Goal: Transaction & Acquisition: Purchase product/service

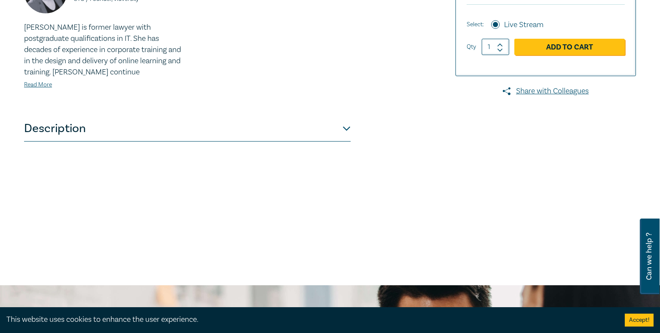
scroll to position [294, 0]
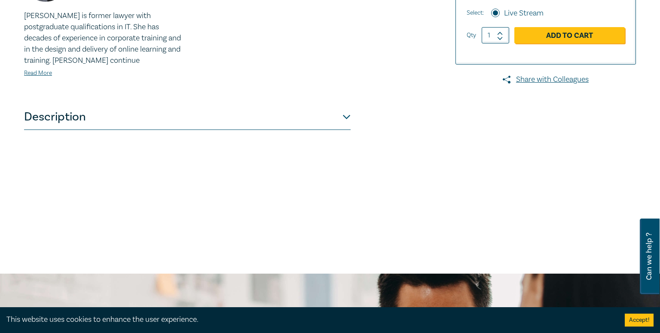
click at [57, 119] on button "Description" at bounding box center [187, 117] width 327 height 26
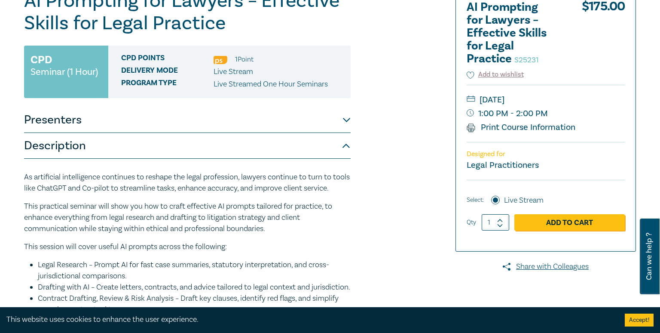
scroll to position [150, 0]
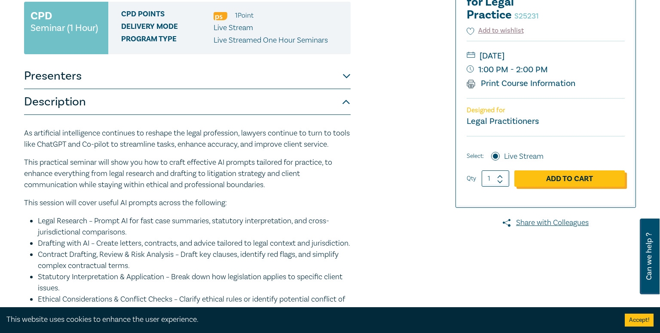
click at [549, 178] on link "Add to Cart" at bounding box center [569, 178] width 110 height 16
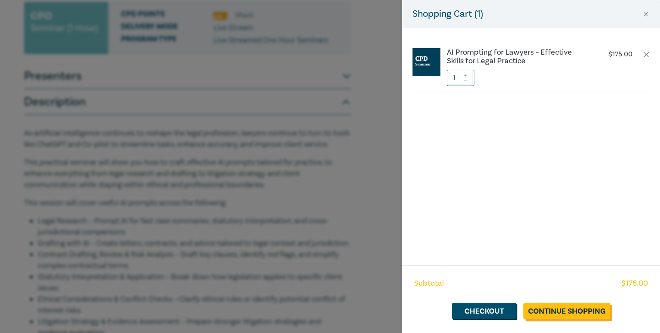
click at [578, 303] on link "Continue Shopping" at bounding box center [566, 311] width 87 height 16
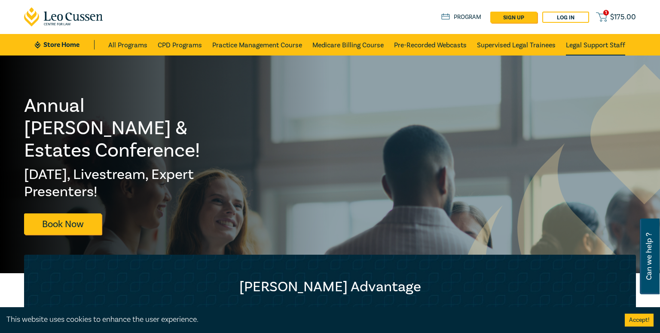
scroll to position [1, 0]
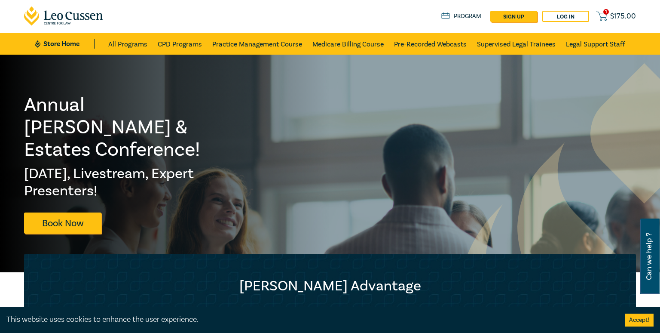
click at [608, 16] on link "1 $ 175.00" at bounding box center [616, 16] width 40 height 11
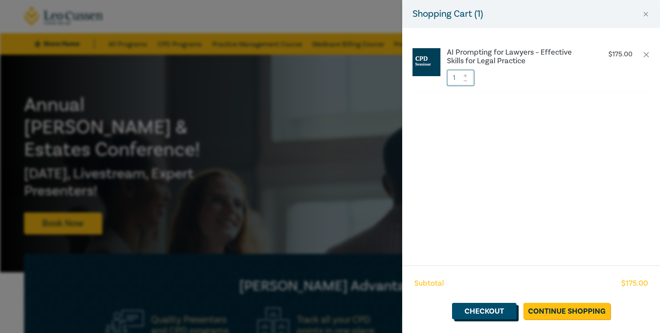
click at [483, 303] on link "Checkout" at bounding box center [484, 311] width 64 height 16
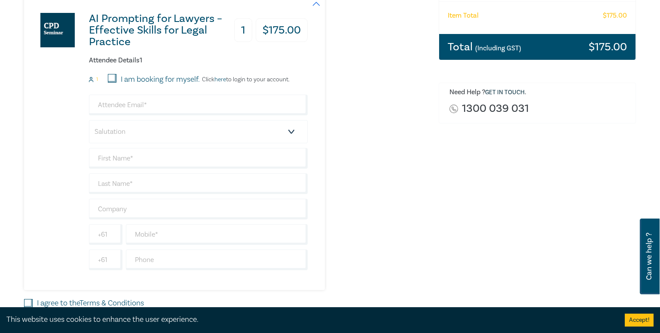
scroll to position [183, 0]
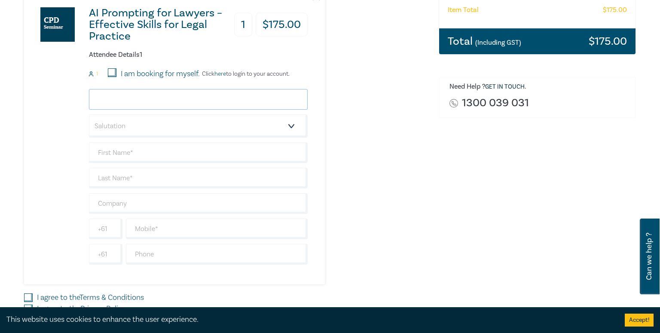
click at [135, 105] on input "email" at bounding box center [198, 99] width 219 height 21
type input "zkalimeris@mkilegal.com.au"
click at [143, 125] on select "Salutation Mr. Mrs. Ms. Miss Dr. Prof. Other" at bounding box center [198, 125] width 219 height 23
select select "Miss"
click at [89, 114] on select "Salutation Mr. Mrs. Ms. Miss Dr. Prof. Other" at bounding box center [198, 125] width 219 height 23
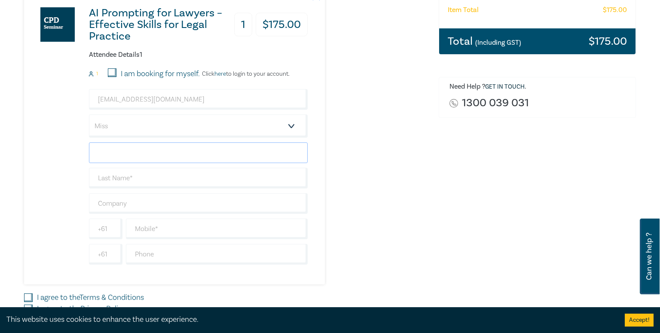
click at [142, 155] on input "text" at bounding box center [198, 152] width 219 height 21
type input "Zoe"
click at [136, 182] on input "text" at bounding box center [198, 178] width 219 height 21
type input "Kalimeris"
click at [135, 206] on input "text" at bounding box center [198, 203] width 219 height 21
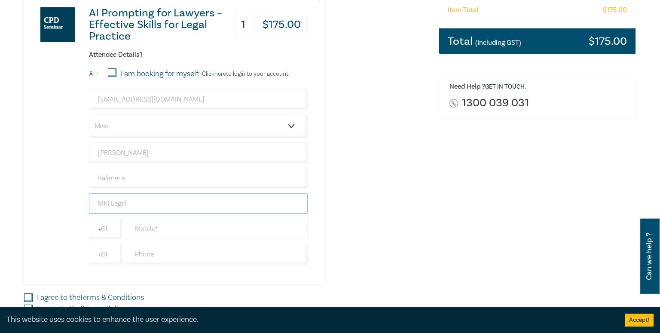
type input "MKI Legal"
click at [173, 222] on input "text" at bounding box center [217, 228] width 182 height 21
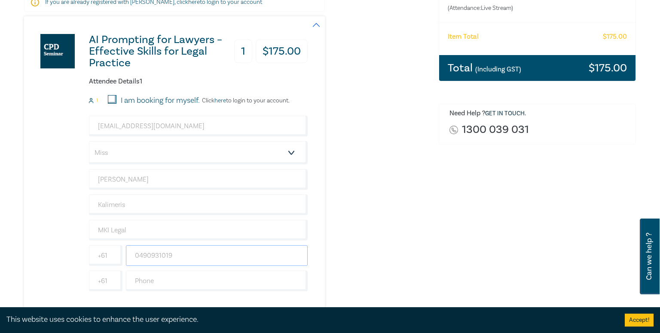
type input "0490931019"
click at [335, 257] on div "AI Prompting for Lawyers – Effective Skills for Legal Practice 1 $ 175.00 Atten…" at bounding box center [226, 163] width 404 height 294
click at [312, 274] on div "AI Prompting for Lawyers – Effective Skills for Legal Practice 1 $ 175.00 Atten…" at bounding box center [174, 163] width 301 height 294
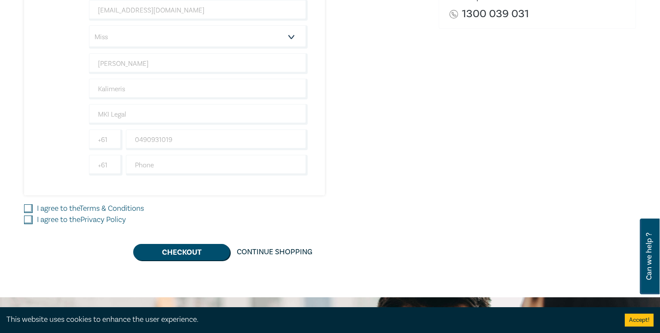
scroll to position [288, 0]
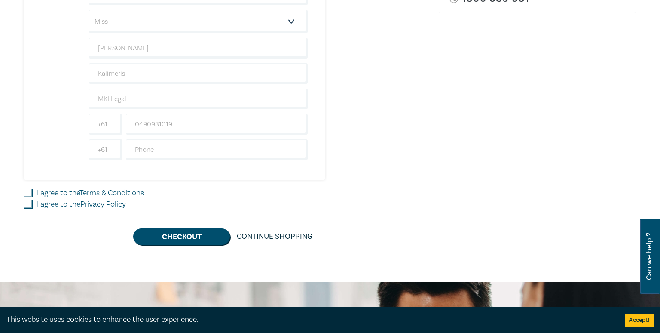
click at [30, 190] on input "I agree to the Terms & Conditions" at bounding box center [28, 193] width 9 height 9
checkbox input "true"
click at [27, 199] on input "I agree to the Privacy Policy" at bounding box center [28, 203] width 9 height 9
checkbox input "true"
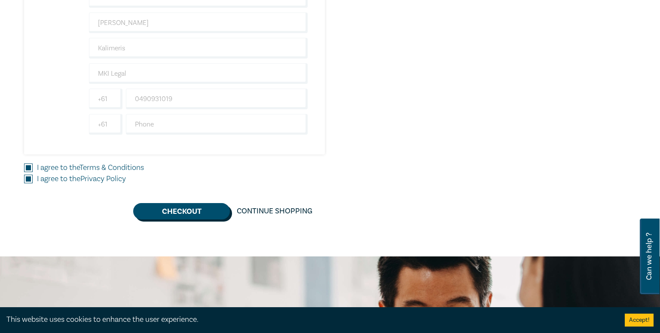
click at [187, 211] on button "Checkout" at bounding box center [181, 211] width 97 height 16
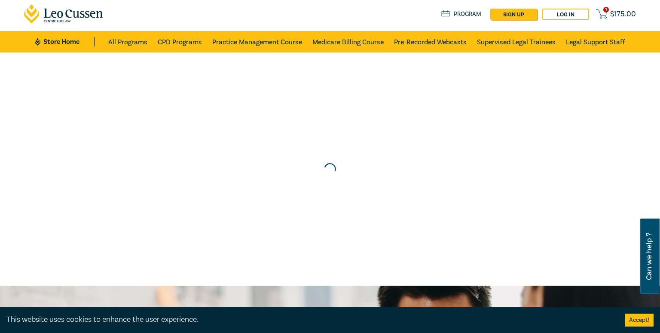
scroll to position [0, 0]
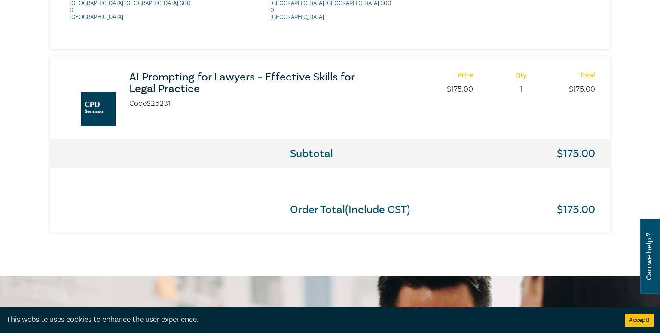
scroll to position [421, 0]
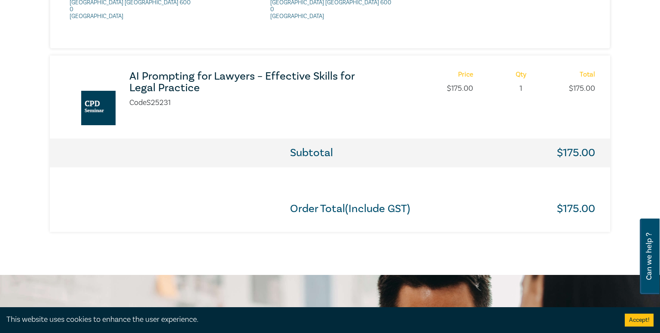
click at [207, 72] on h3 "AI Prompting for Lawyers – Effective Skills for Legal Practice" at bounding box center [243, 81] width 228 height 23
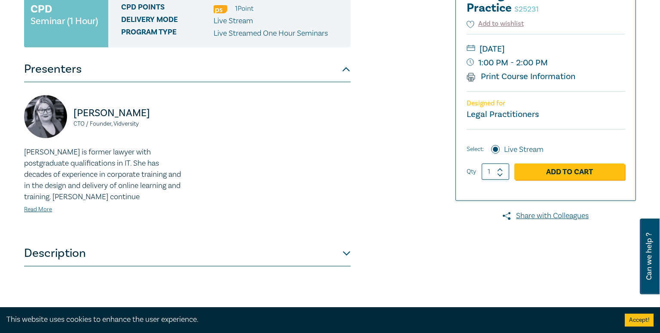
scroll to position [158, 0]
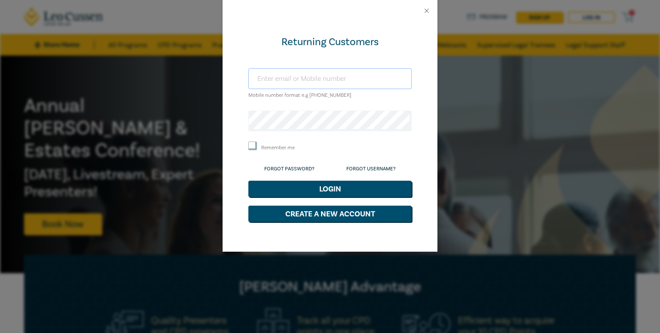
type input "zkalimeris@mkilegal.com.au"
click at [334, 193] on button "Login" at bounding box center [329, 189] width 163 height 16
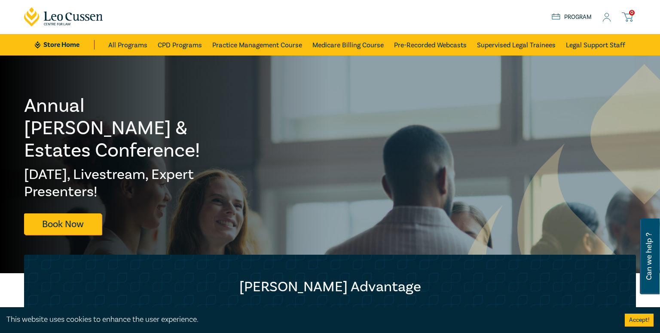
click at [606, 17] on icon at bounding box center [607, 17] width 9 height 9
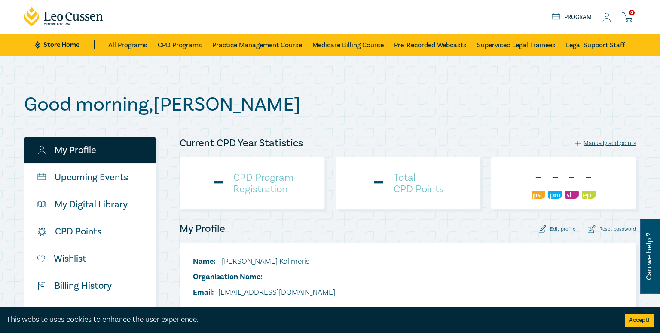
checkbox input "true"
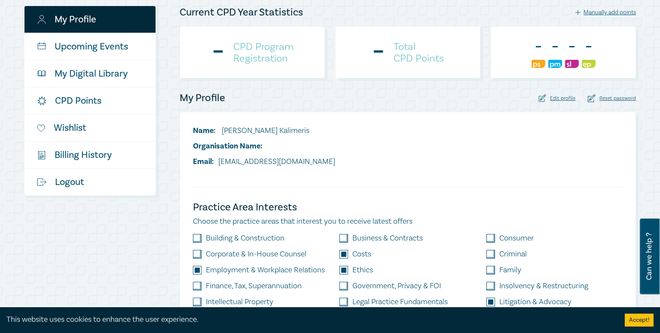
scroll to position [129, 0]
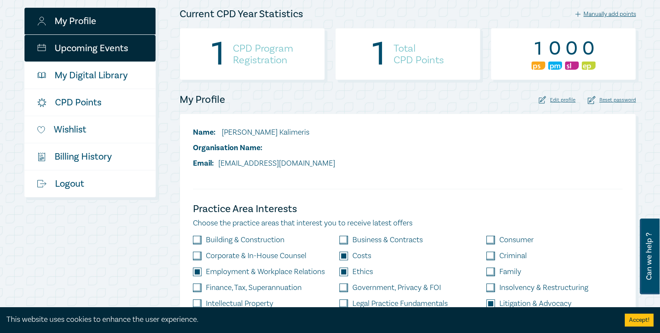
click at [107, 54] on link "Upcoming Events" at bounding box center [89, 48] width 131 height 27
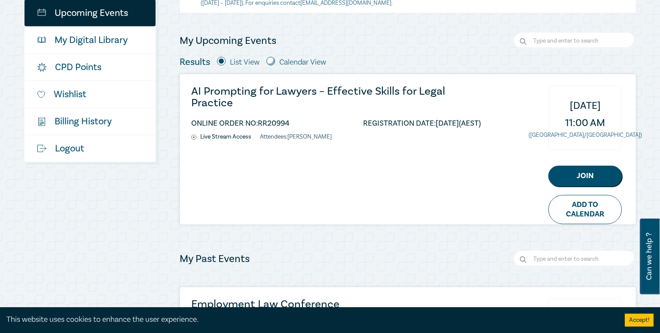
scroll to position [167, 0]
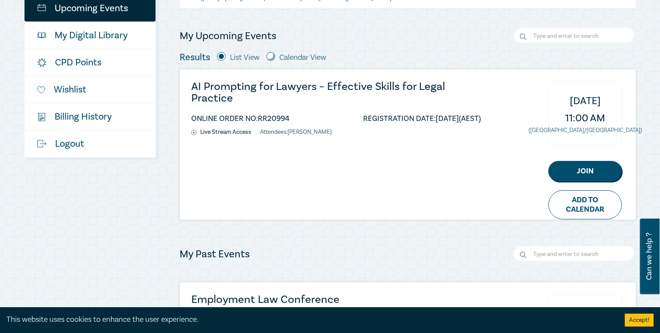
click at [295, 86] on h3 "AI Prompting for Lawyers – Effective Skills for Legal Practice" at bounding box center [336, 92] width 290 height 23
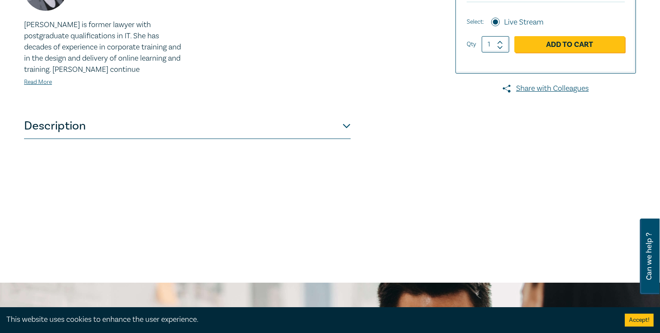
scroll to position [292, 0]
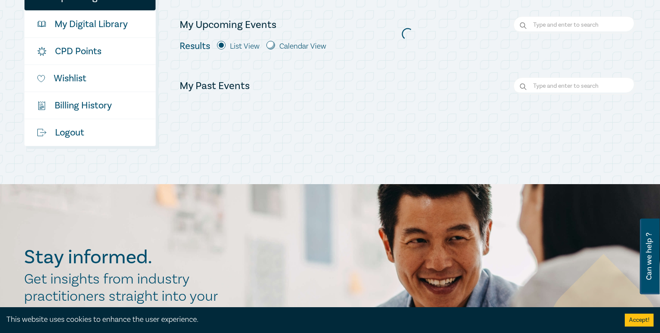
scroll to position [171, 0]
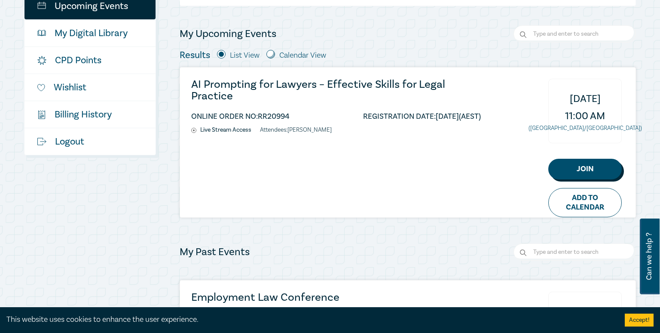
click at [579, 171] on link "Join" at bounding box center [584, 169] width 73 height 21
